Goal: Information Seeking & Learning: Learn about a topic

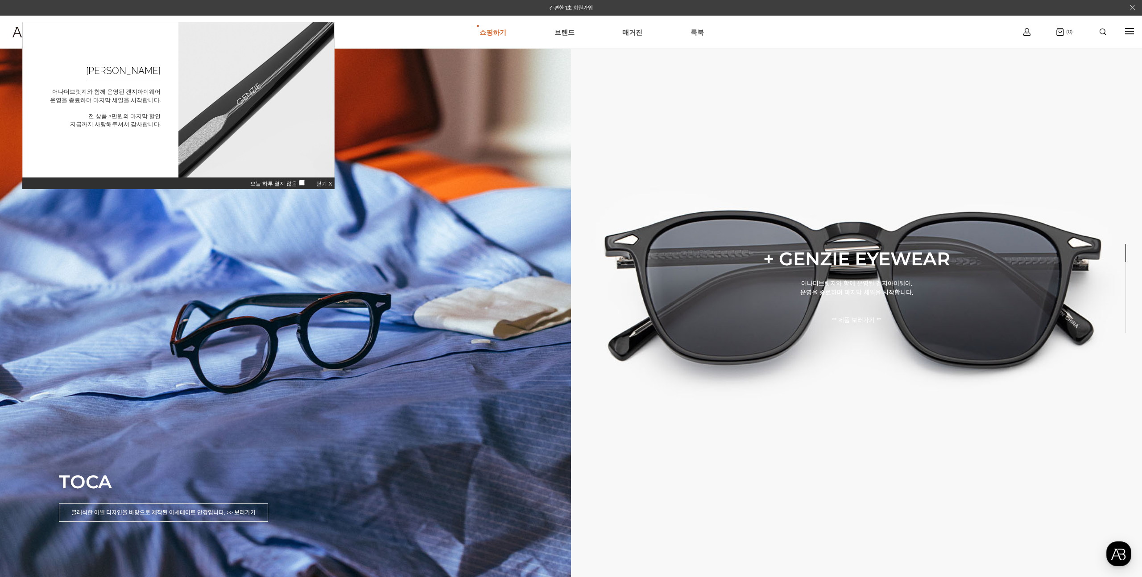
click at [320, 187] on span "닫기 X" at bounding box center [324, 184] width 16 height 6
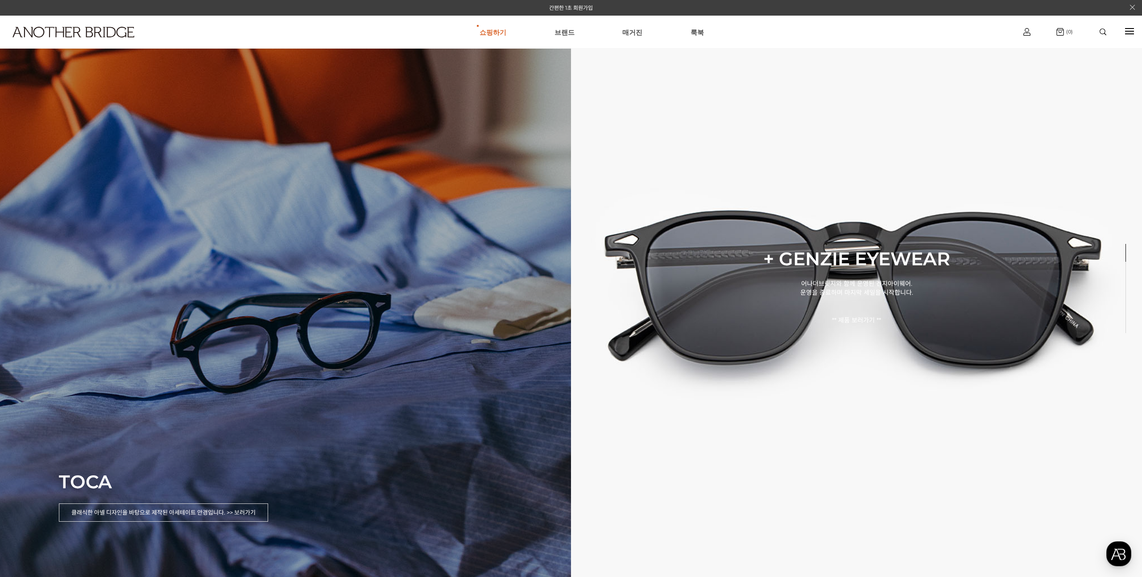
click at [301, 298] on div "TOCA 클래식한 아넬 디자인을 바탕으로 제작된 아세테이트 안경입니다. >> 보러가기" at bounding box center [285, 288] width 571 height 577
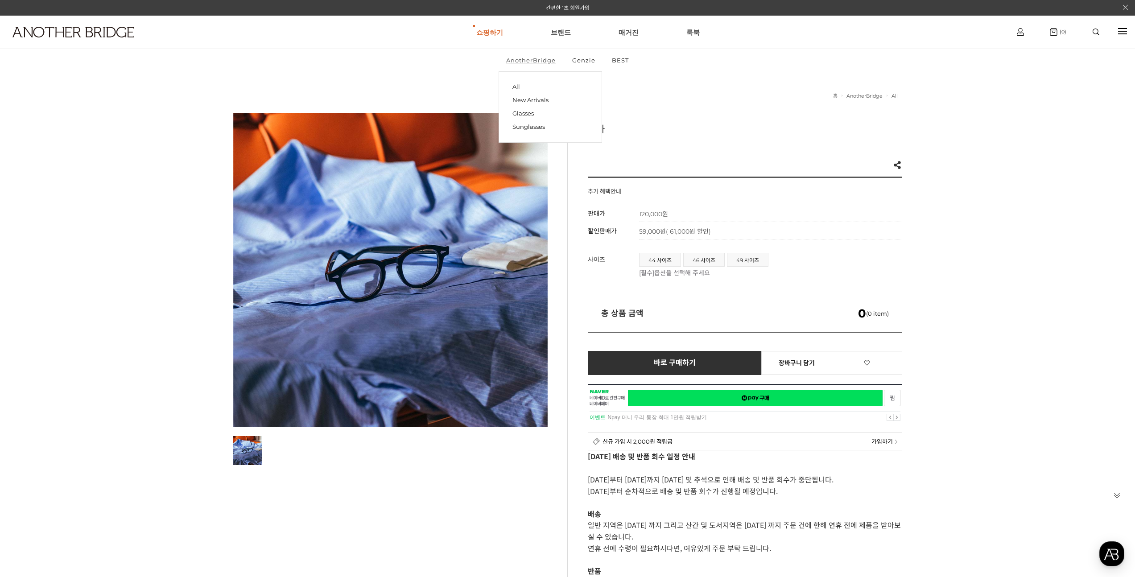
click at [537, 57] on link "AnotherBridge" at bounding box center [531, 60] width 65 height 23
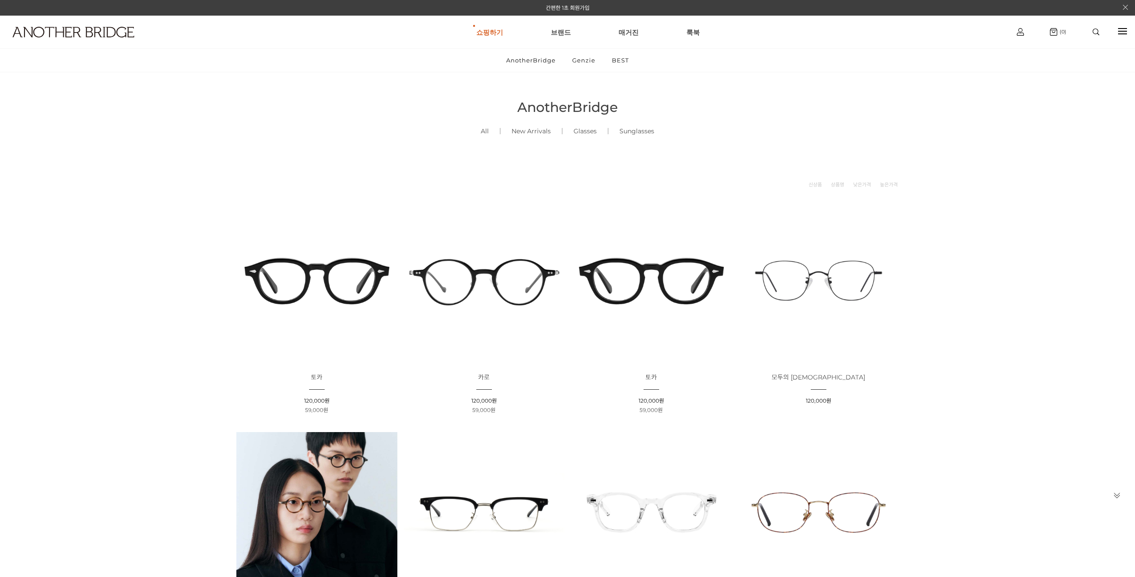
click at [636, 286] on img at bounding box center [651, 280] width 161 height 161
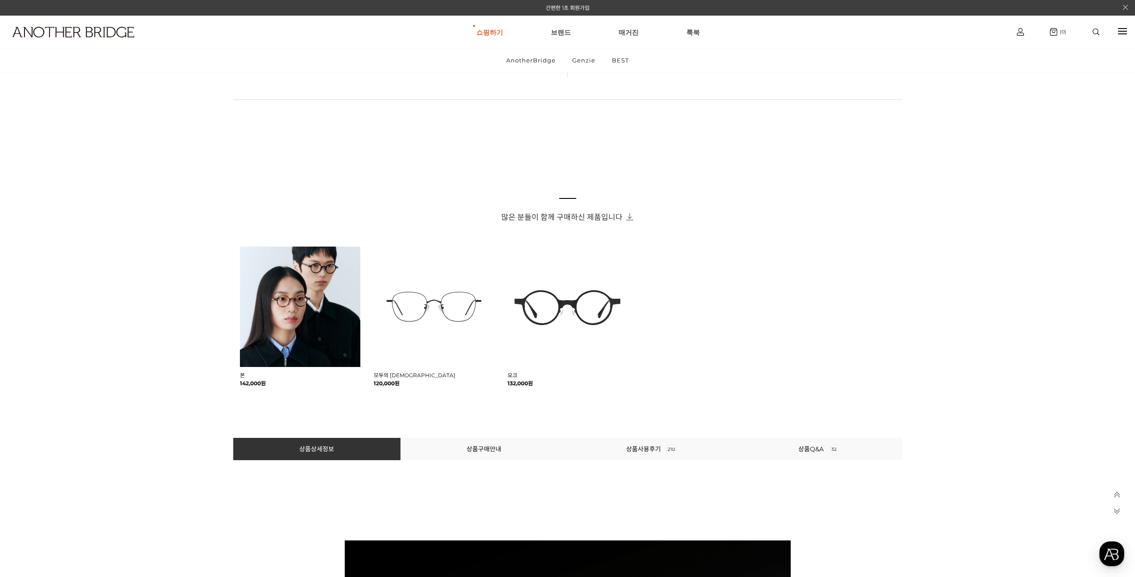
scroll to position [546, 0]
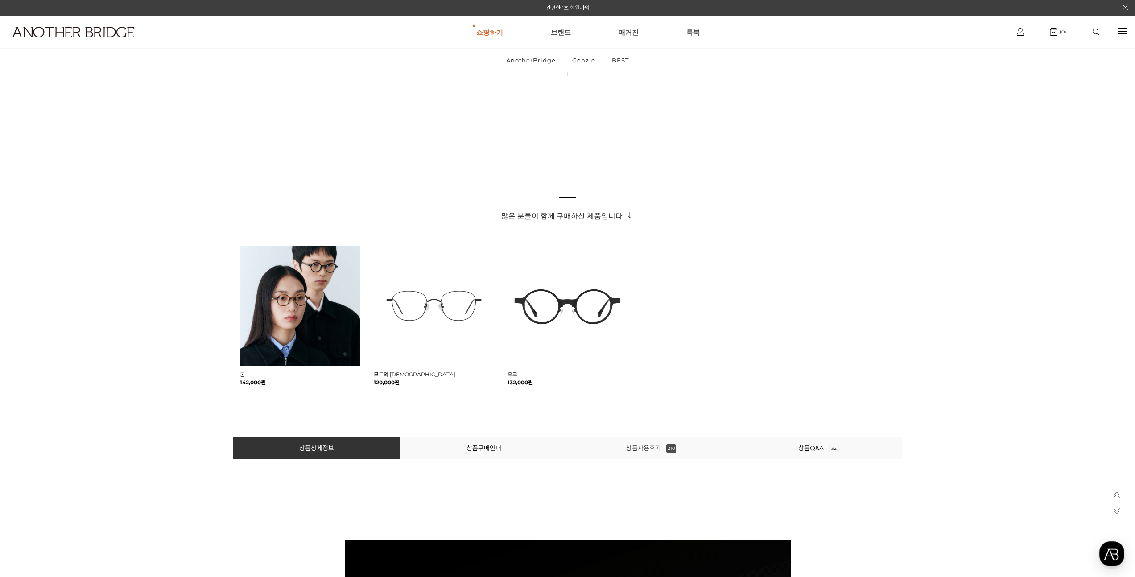
click at [657, 444] on link "상품사용후기 210" at bounding box center [651, 448] width 50 height 8
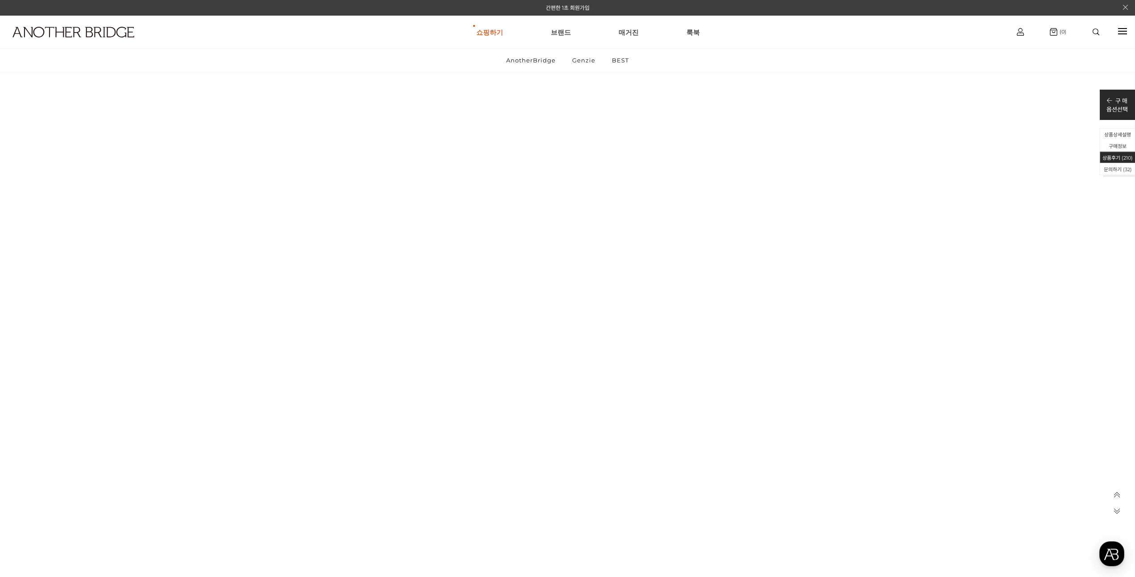
scroll to position [41310, 0]
